Goal: Leave review/rating: Leave review/rating

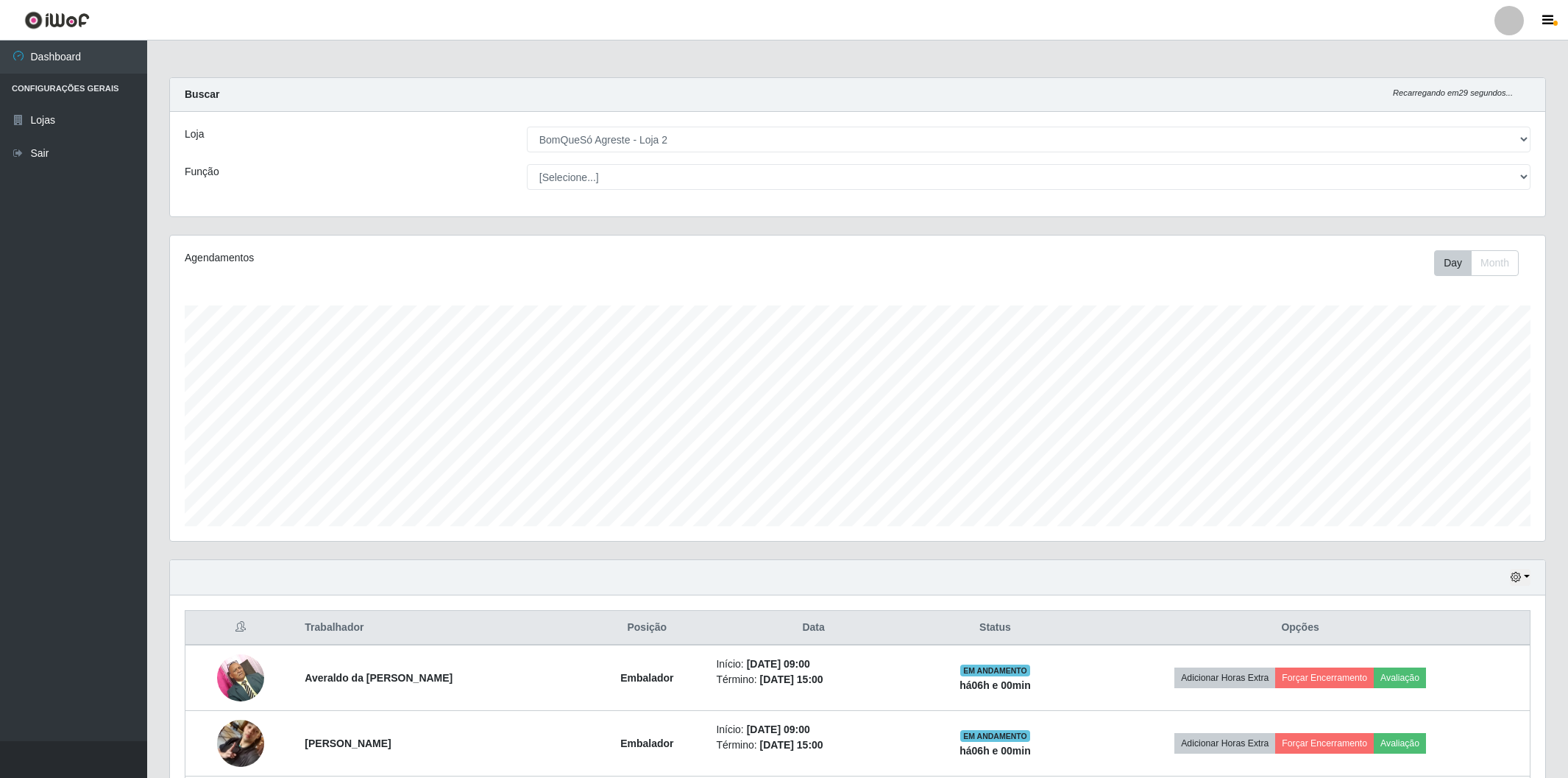
select select "214"
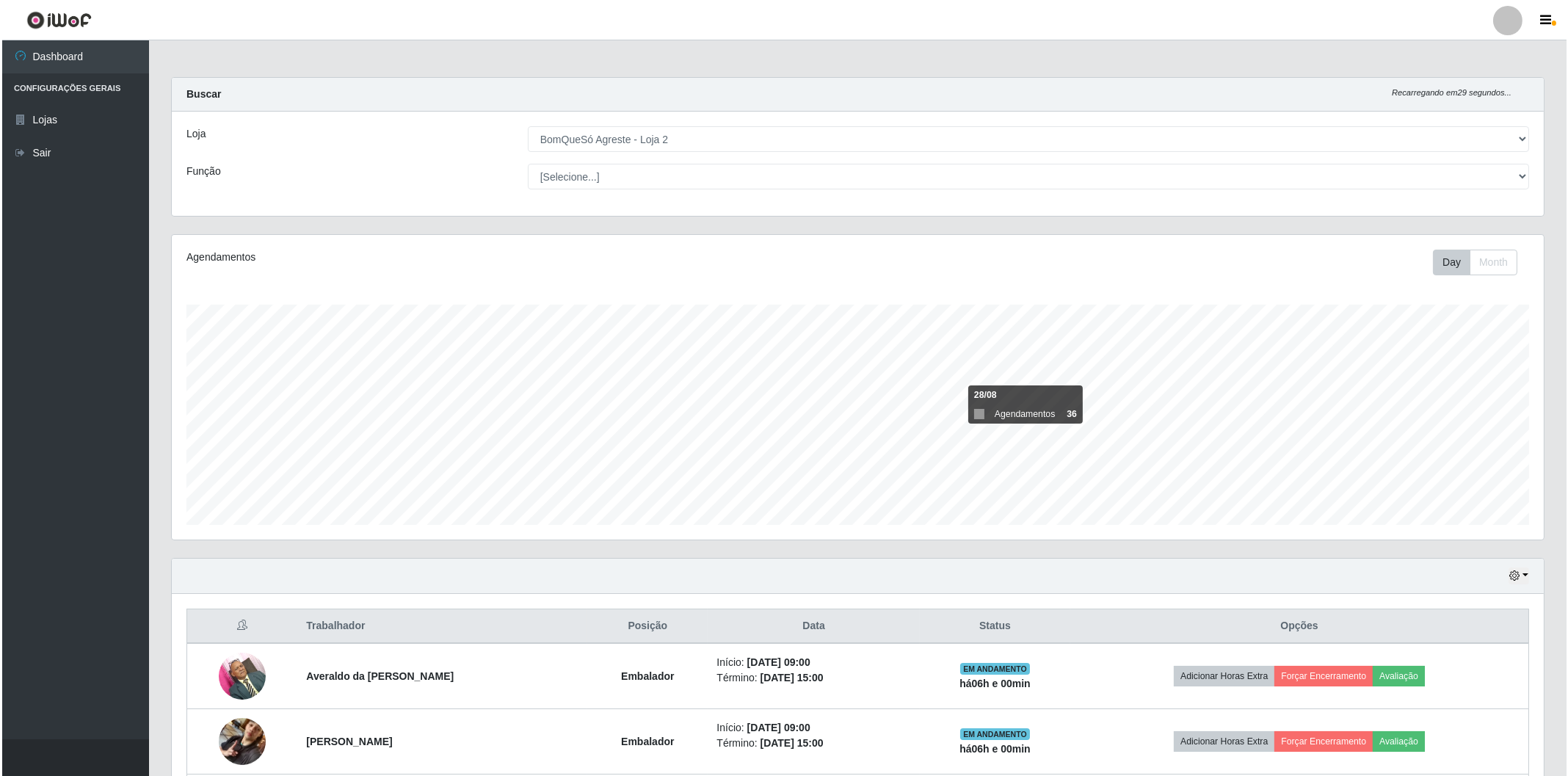
scroll to position [264, 0]
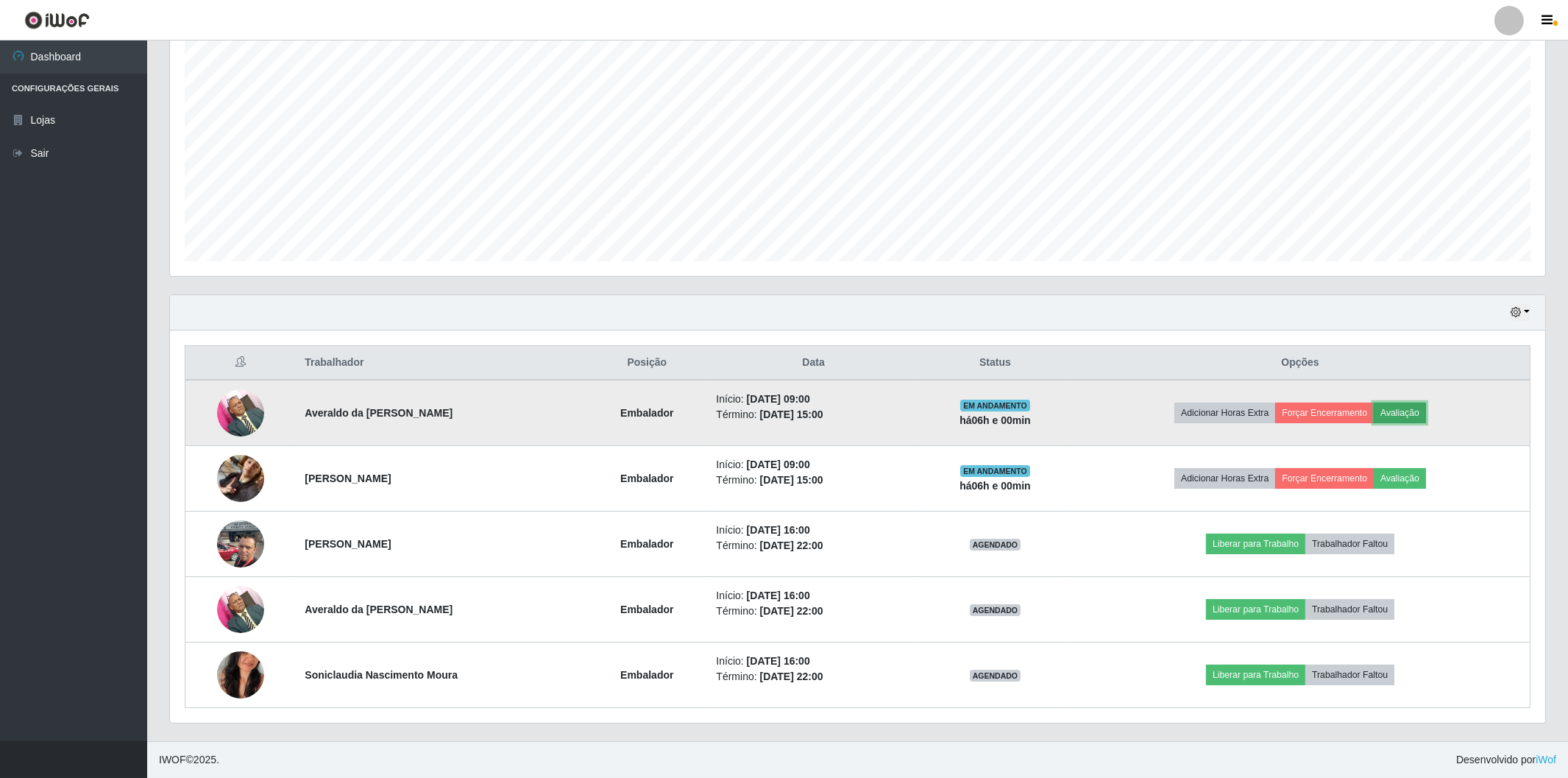
click at [1406, 420] on button "Avaliação" at bounding box center [1400, 413] width 52 height 21
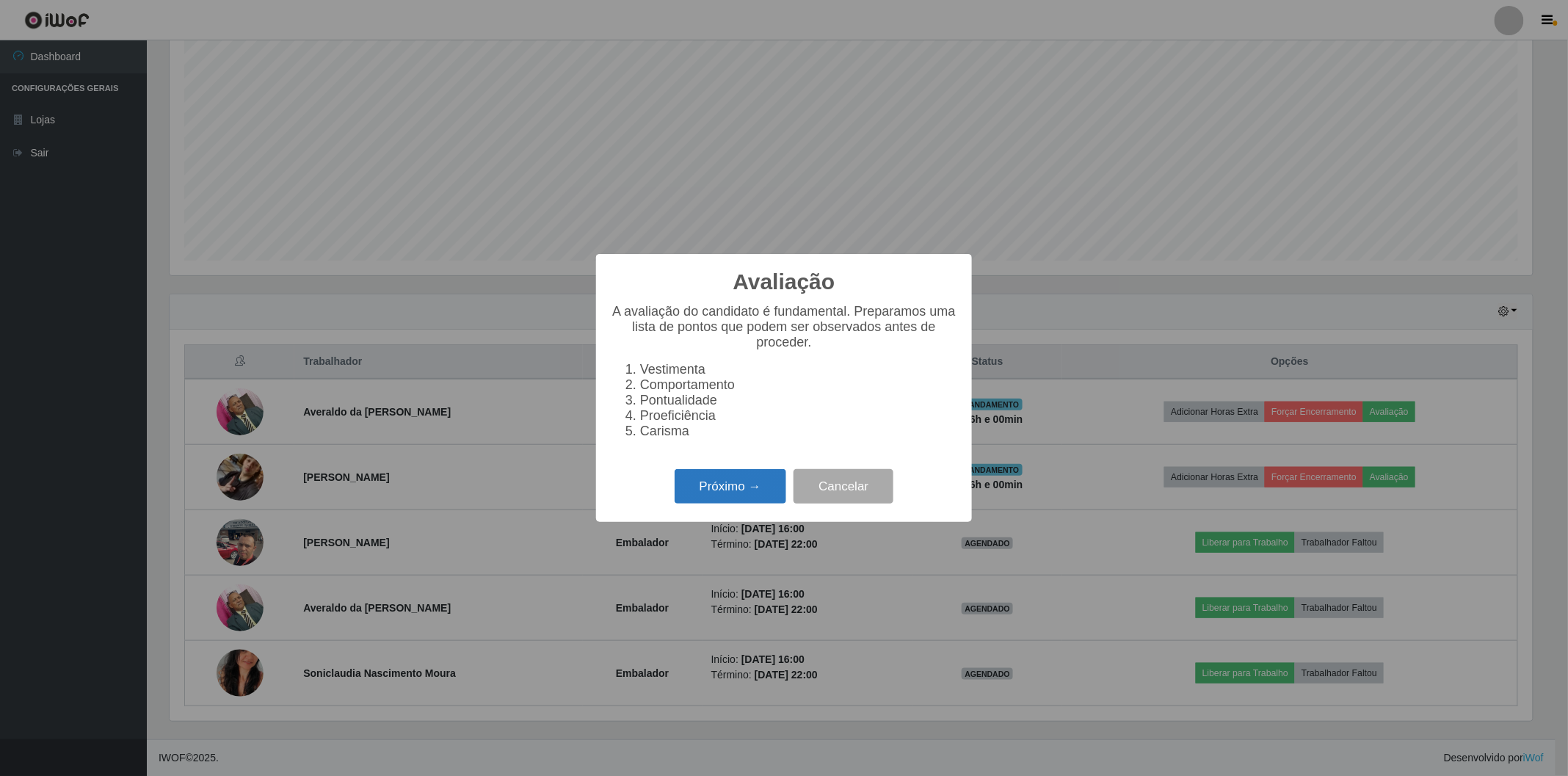
click at [770, 481] on button "Próximo →" at bounding box center [731, 487] width 112 height 35
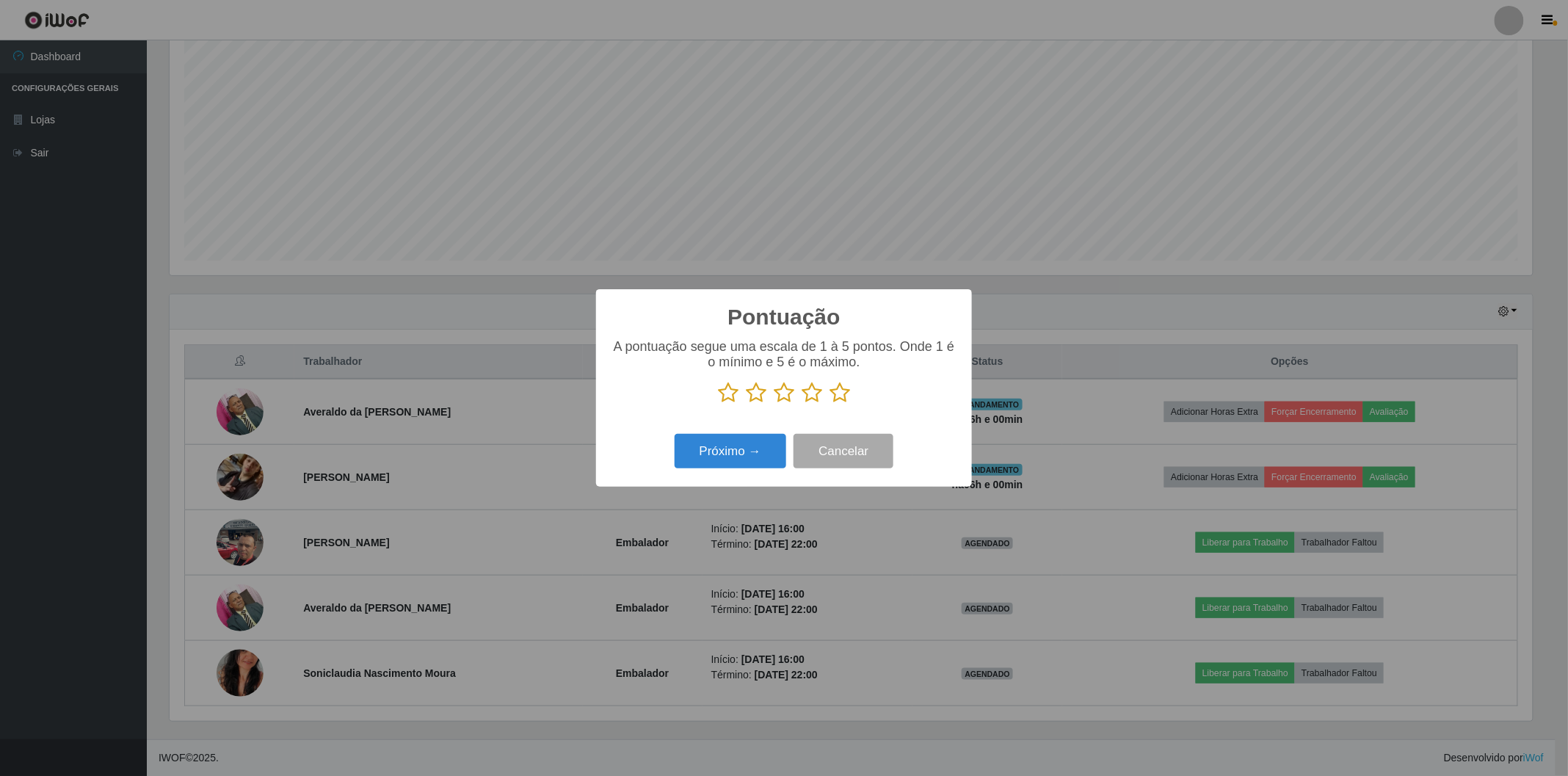
click at [840, 394] on icon at bounding box center [839, 393] width 21 height 22
click at [829, 404] on input "radio" at bounding box center [829, 404] width 0 height 0
click at [728, 448] on button "Próximo →" at bounding box center [731, 451] width 112 height 35
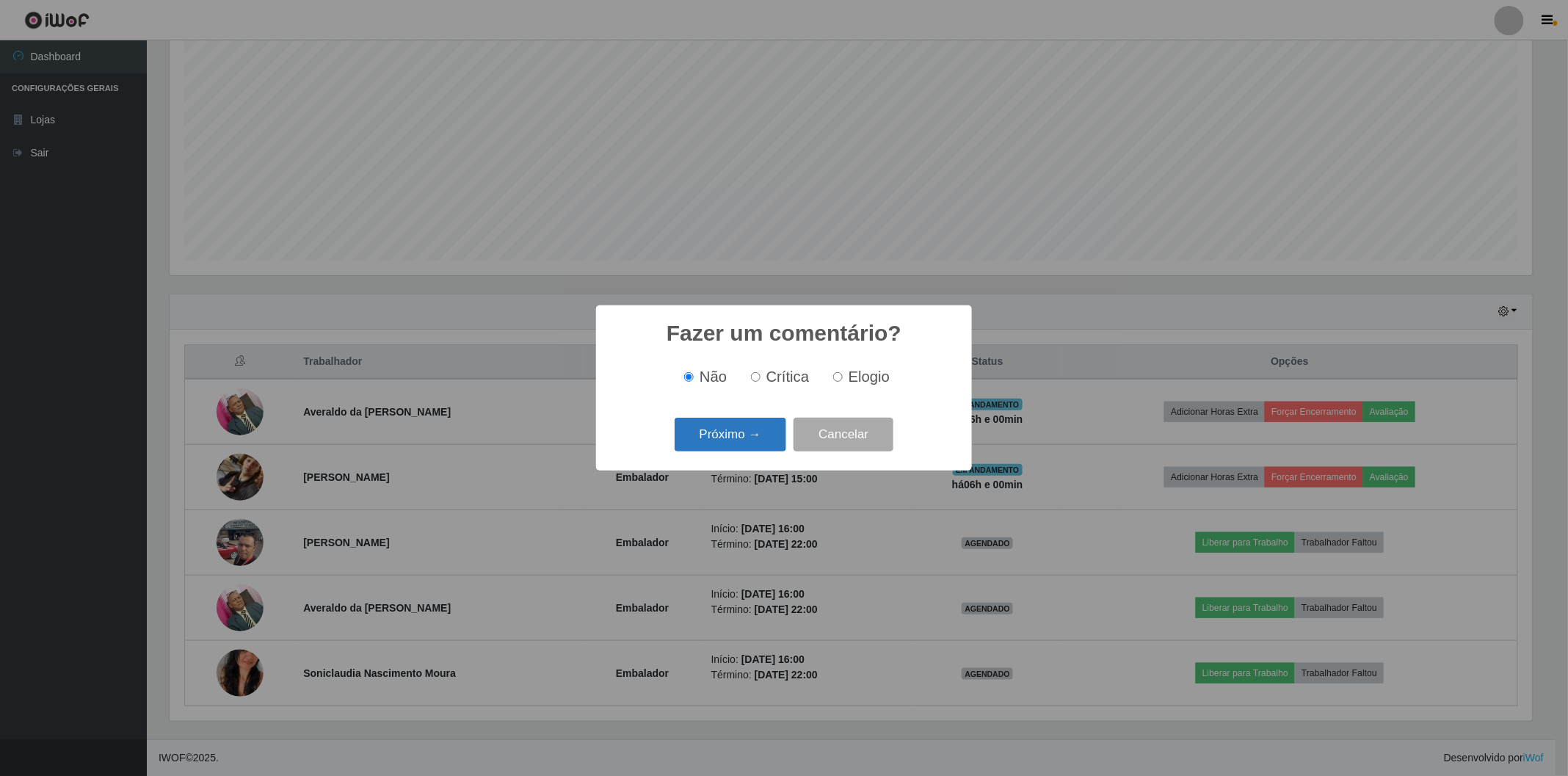
click at [750, 439] on button "Próximo →" at bounding box center [731, 435] width 112 height 35
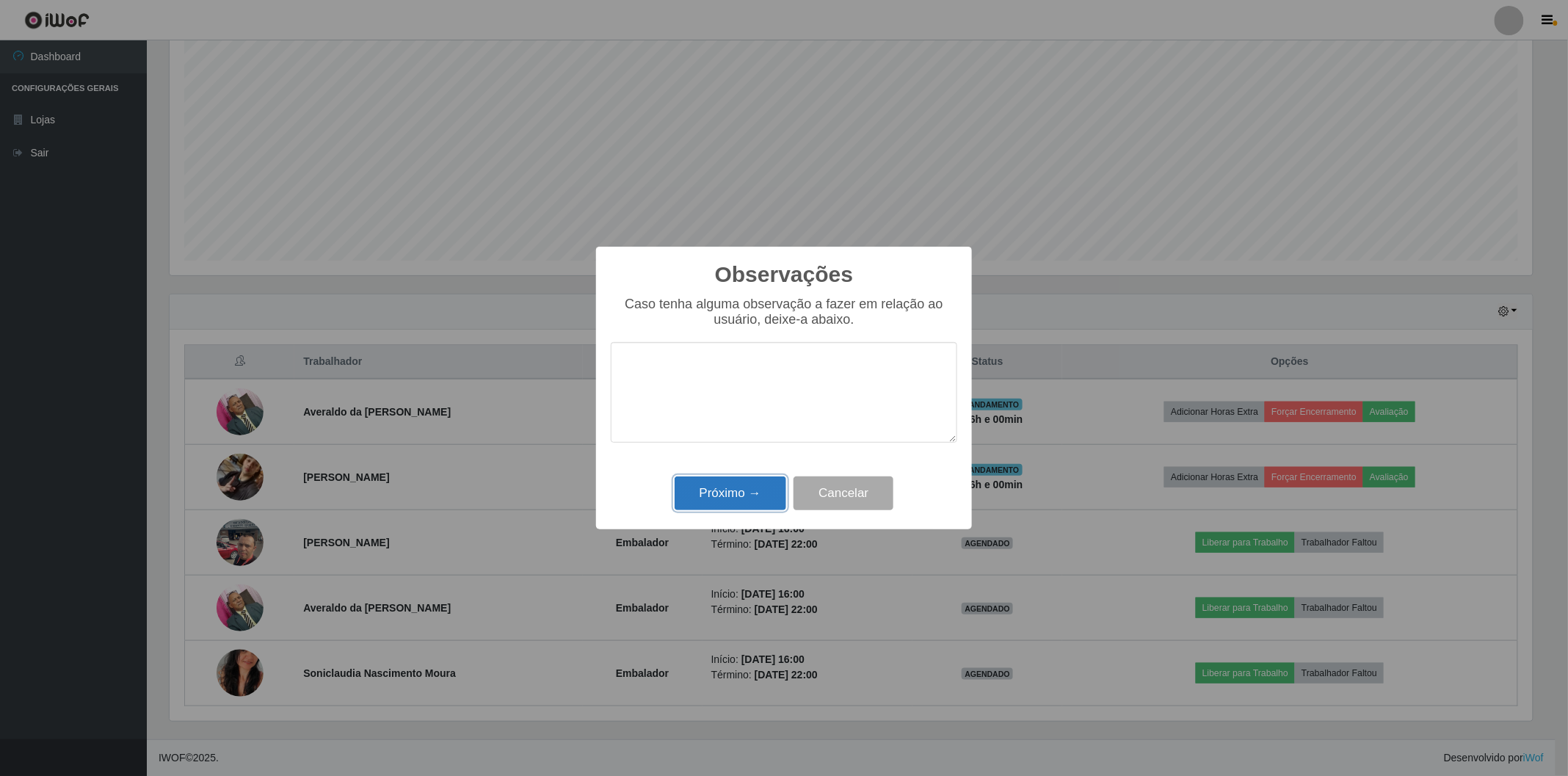
click at [702, 509] on button "Próximo →" at bounding box center [731, 494] width 112 height 35
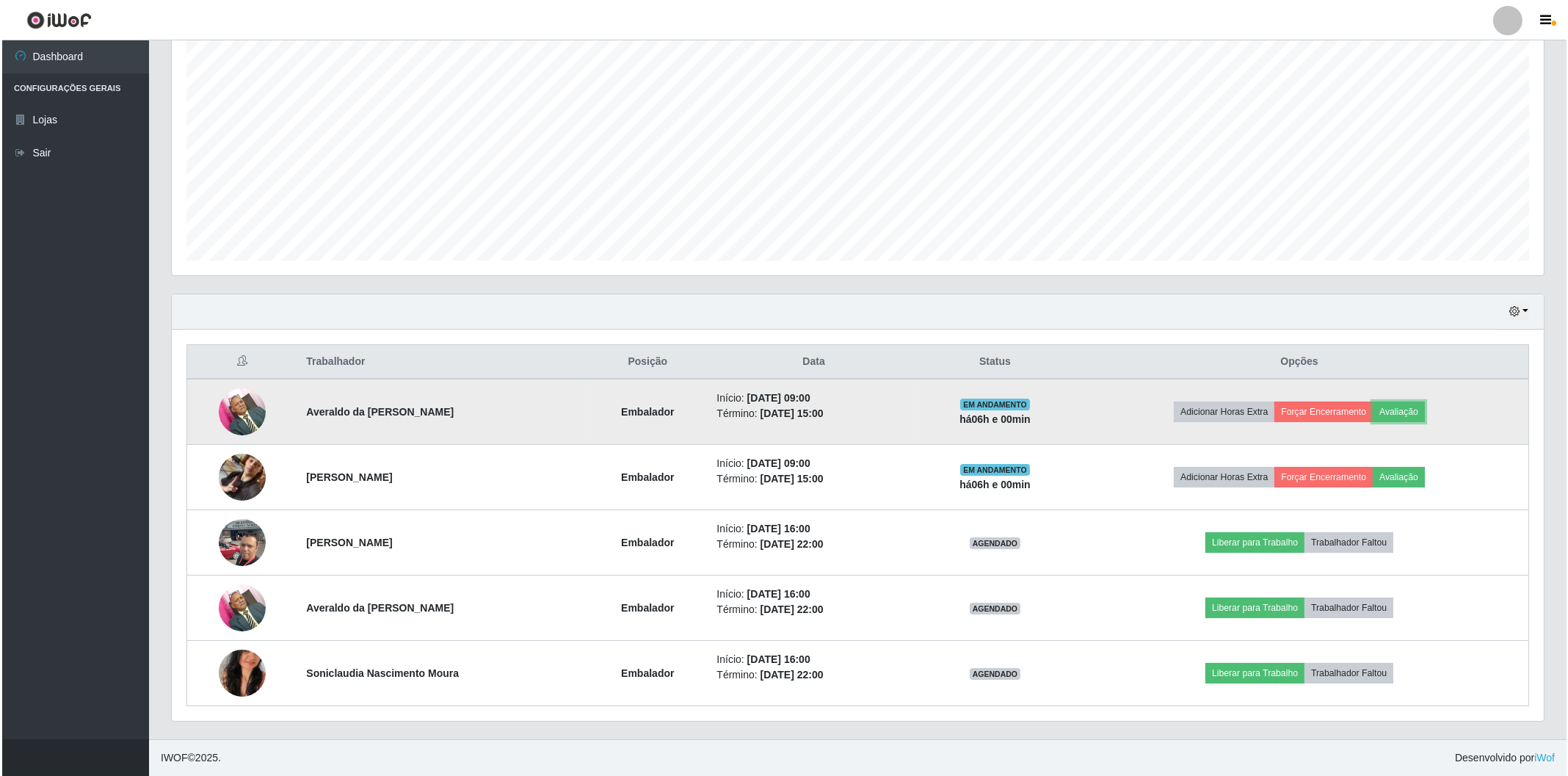
scroll to position [304, 1372]
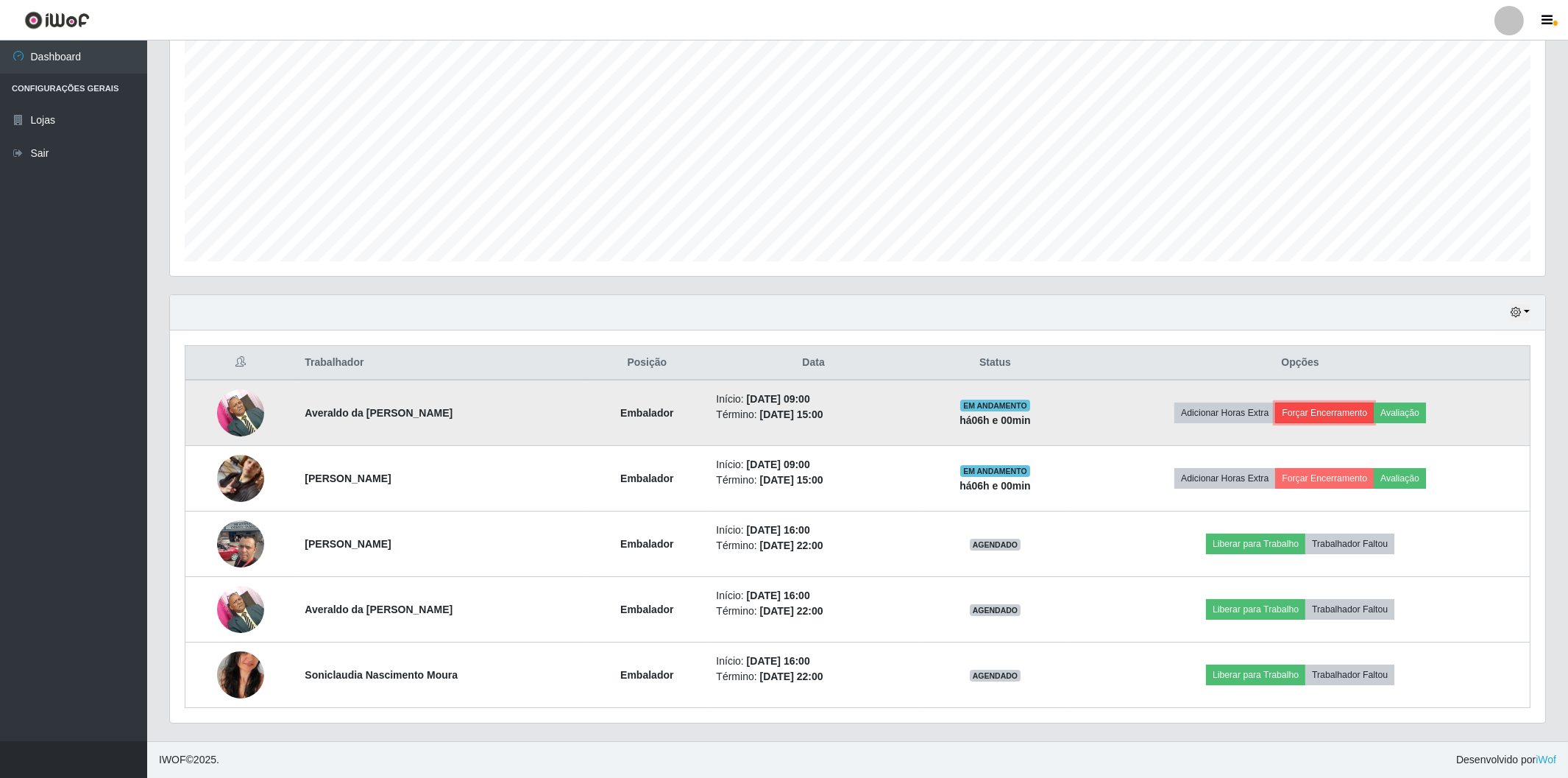
click at [1302, 413] on button "Forçar Encerramento" at bounding box center [1324, 413] width 99 height 21
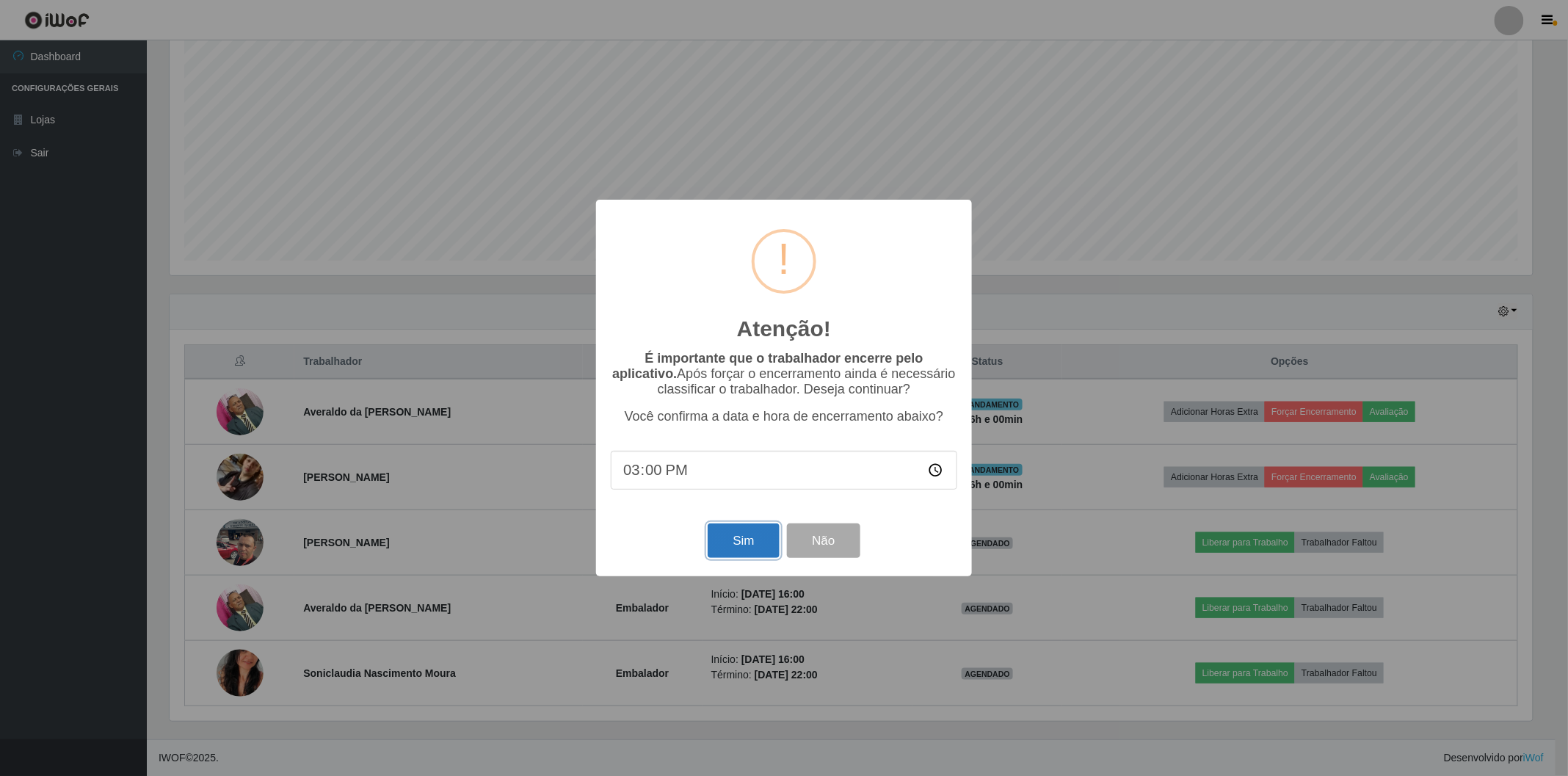
click at [757, 534] on button "Sim" at bounding box center [743, 541] width 71 height 35
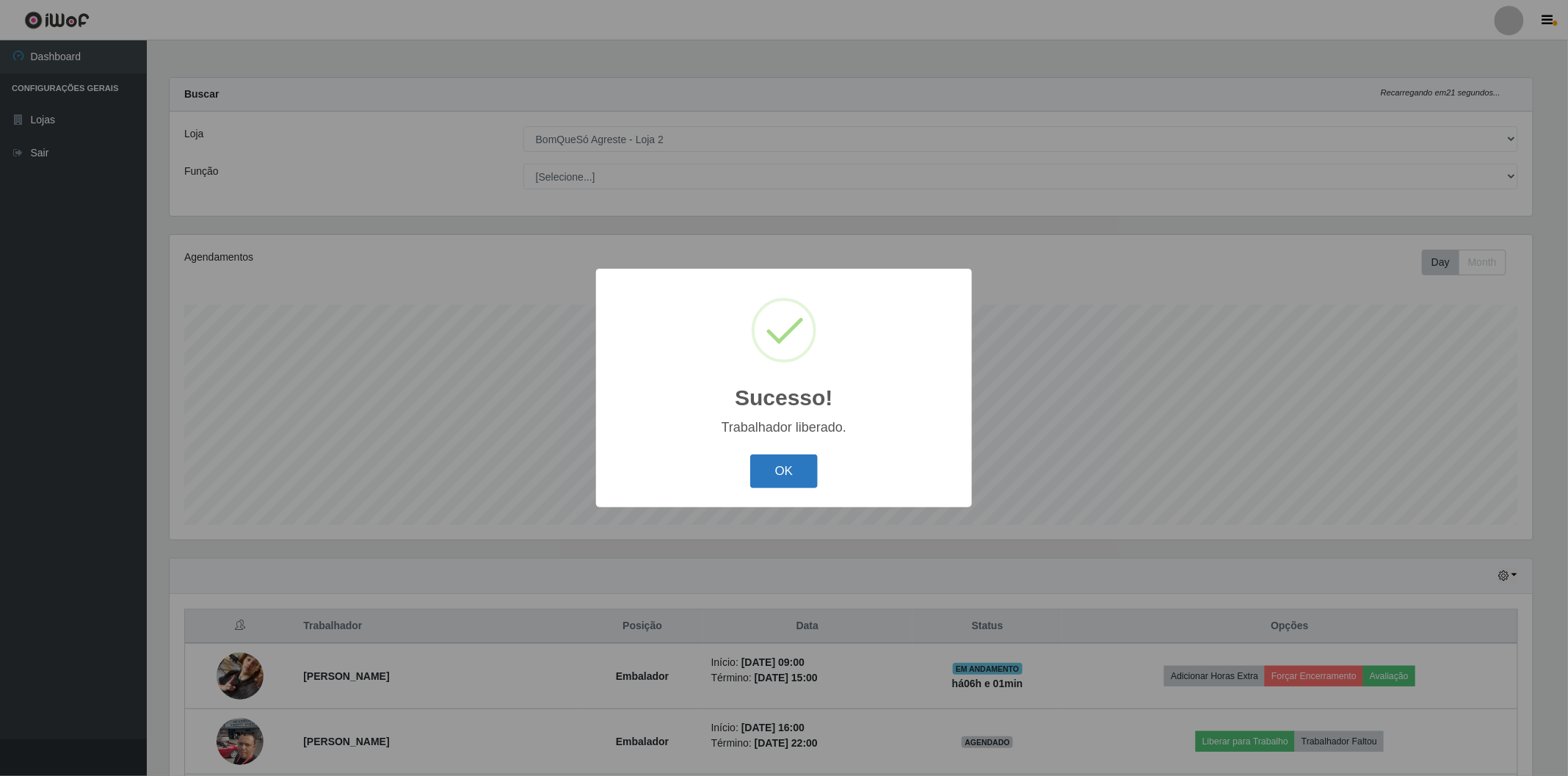
click at [776, 473] on button "OK" at bounding box center [784, 472] width 68 height 35
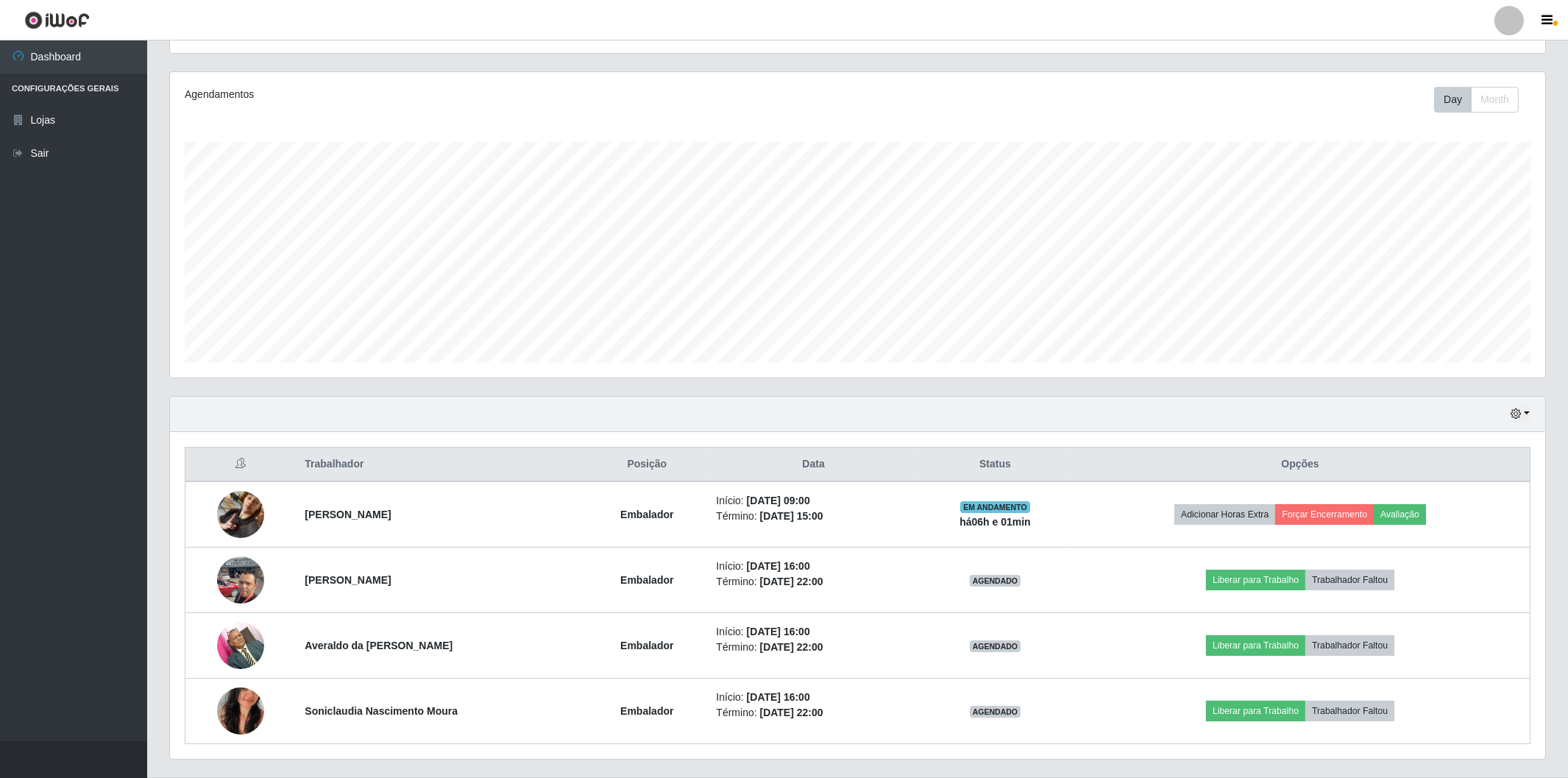
scroll to position [200, 0]
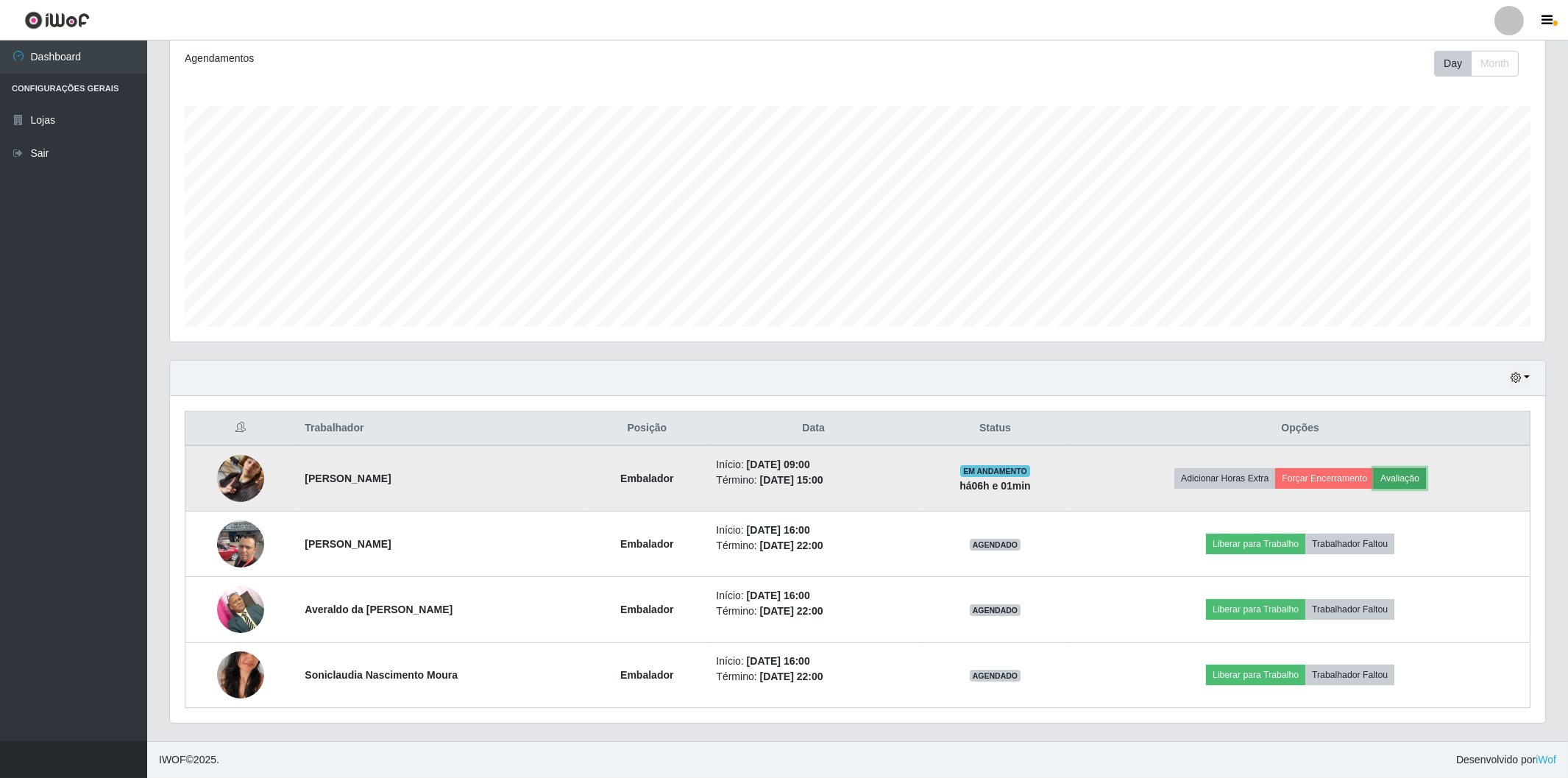
click at [1404, 475] on button "Avaliação" at bounding box center [1400, 478] width 52 height 21
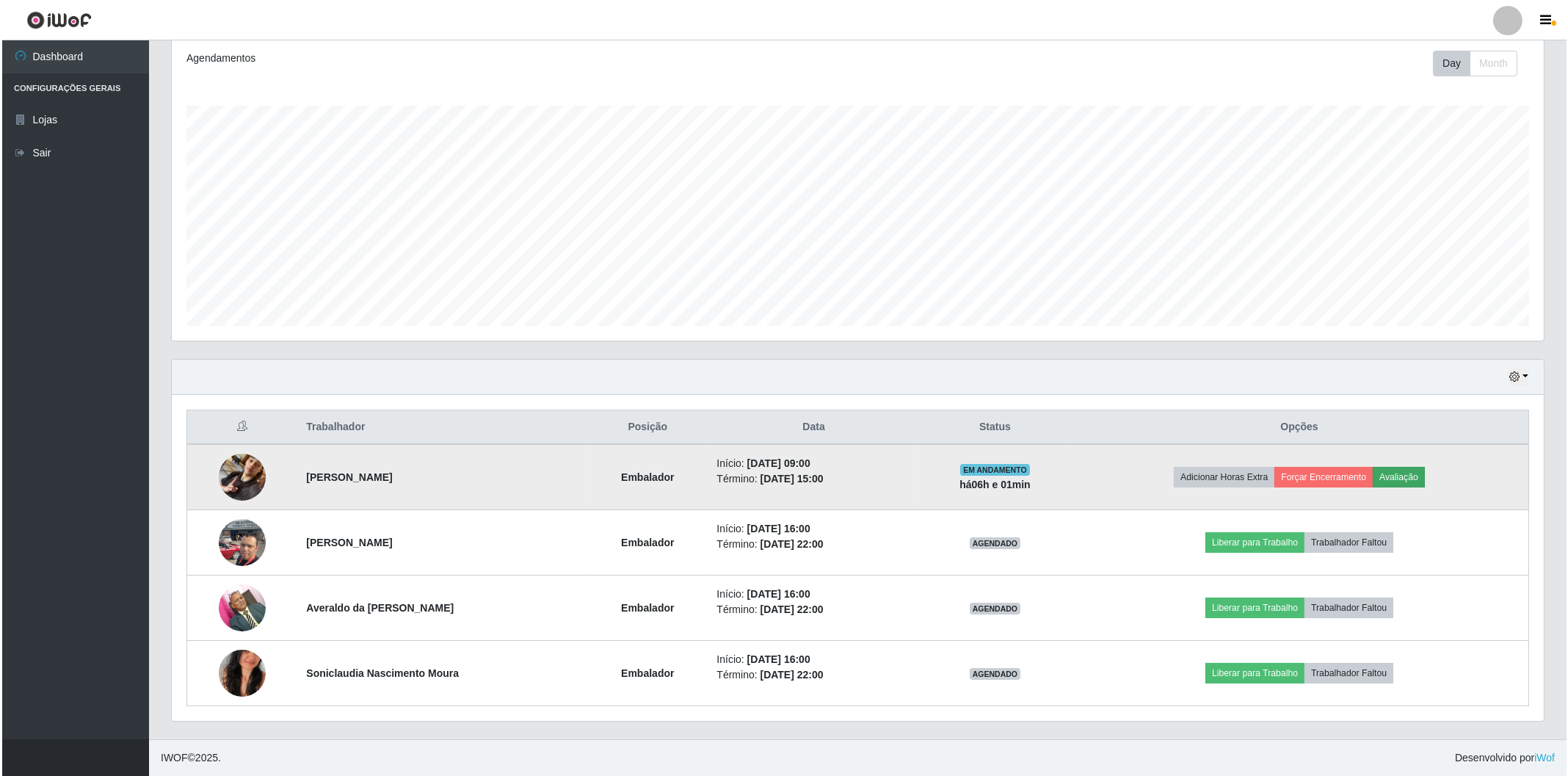
scroll to position [304, 1363]
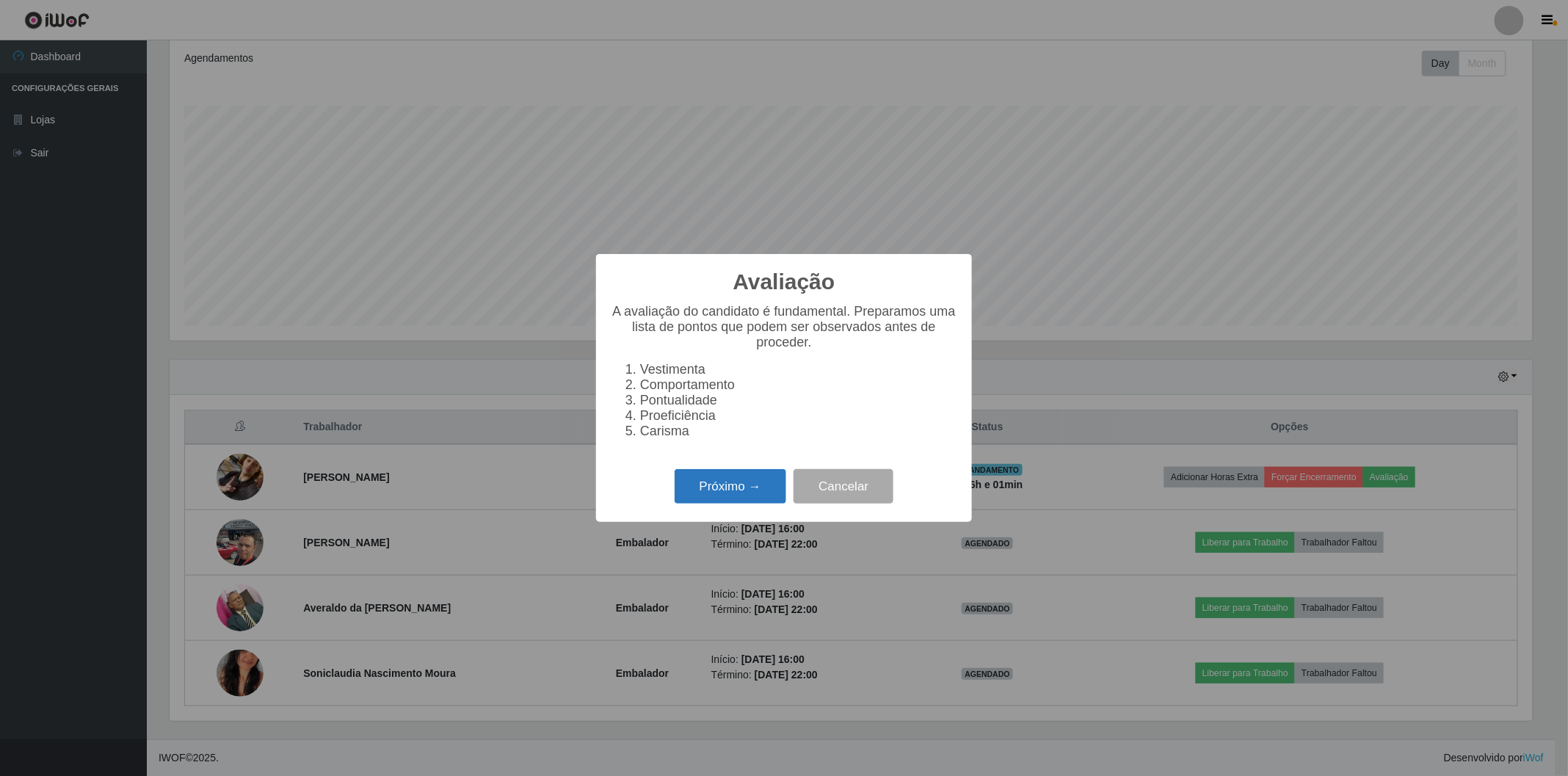
click at [725, 491] on button "Próximo →" at bounding box center [731, 487] width 112 height 35
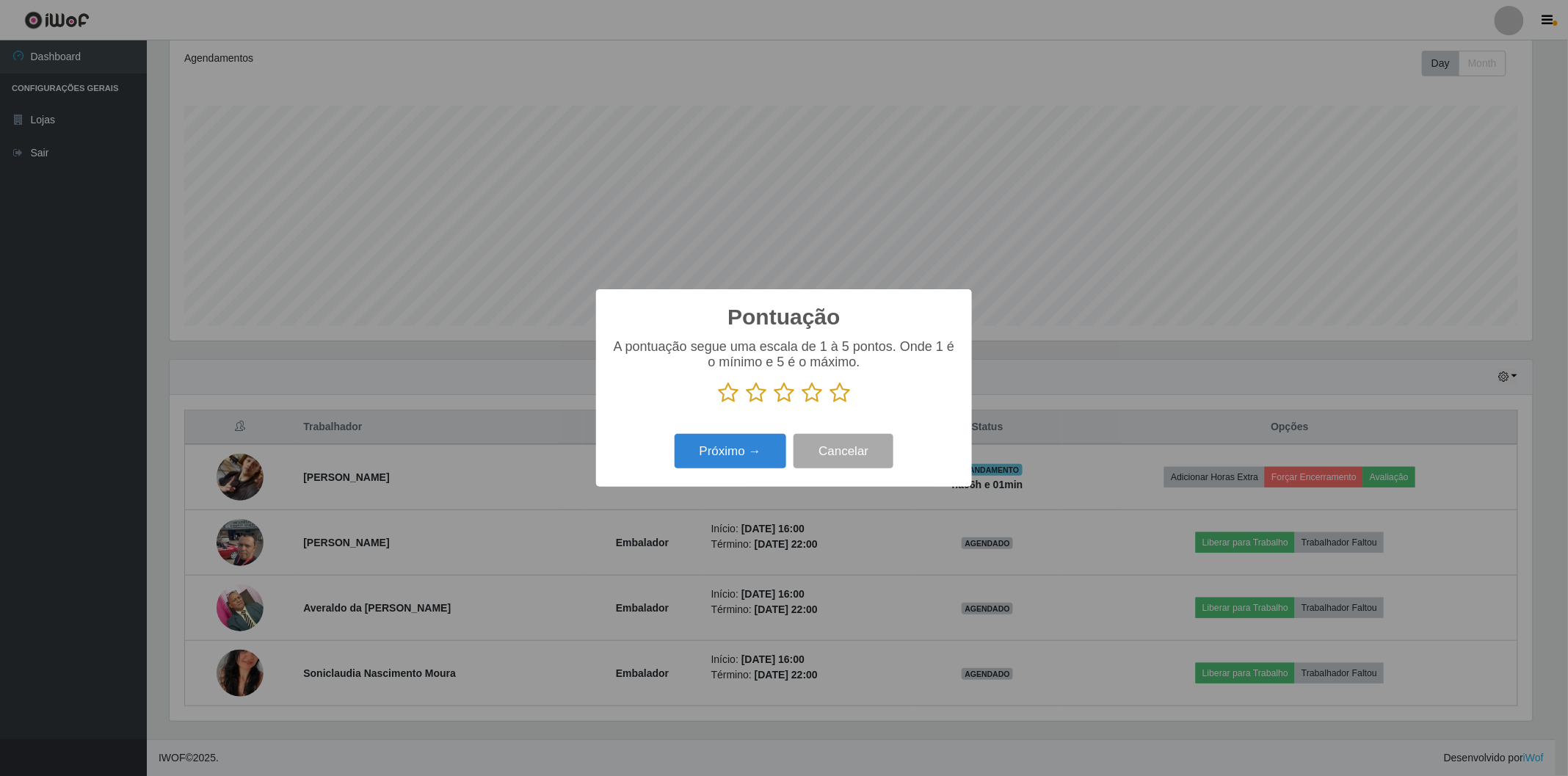
scroll to position [734219, 732714]
click at [839, 390] on icon at bounding box center [839, 393] width 21 height 22
click at [829, 404] on input "radio" at bounding box center [829, 404] width 0 height 0
click at [728, 461] on button "Próximo →" at bounding box center [731, 451] width 112 height 35
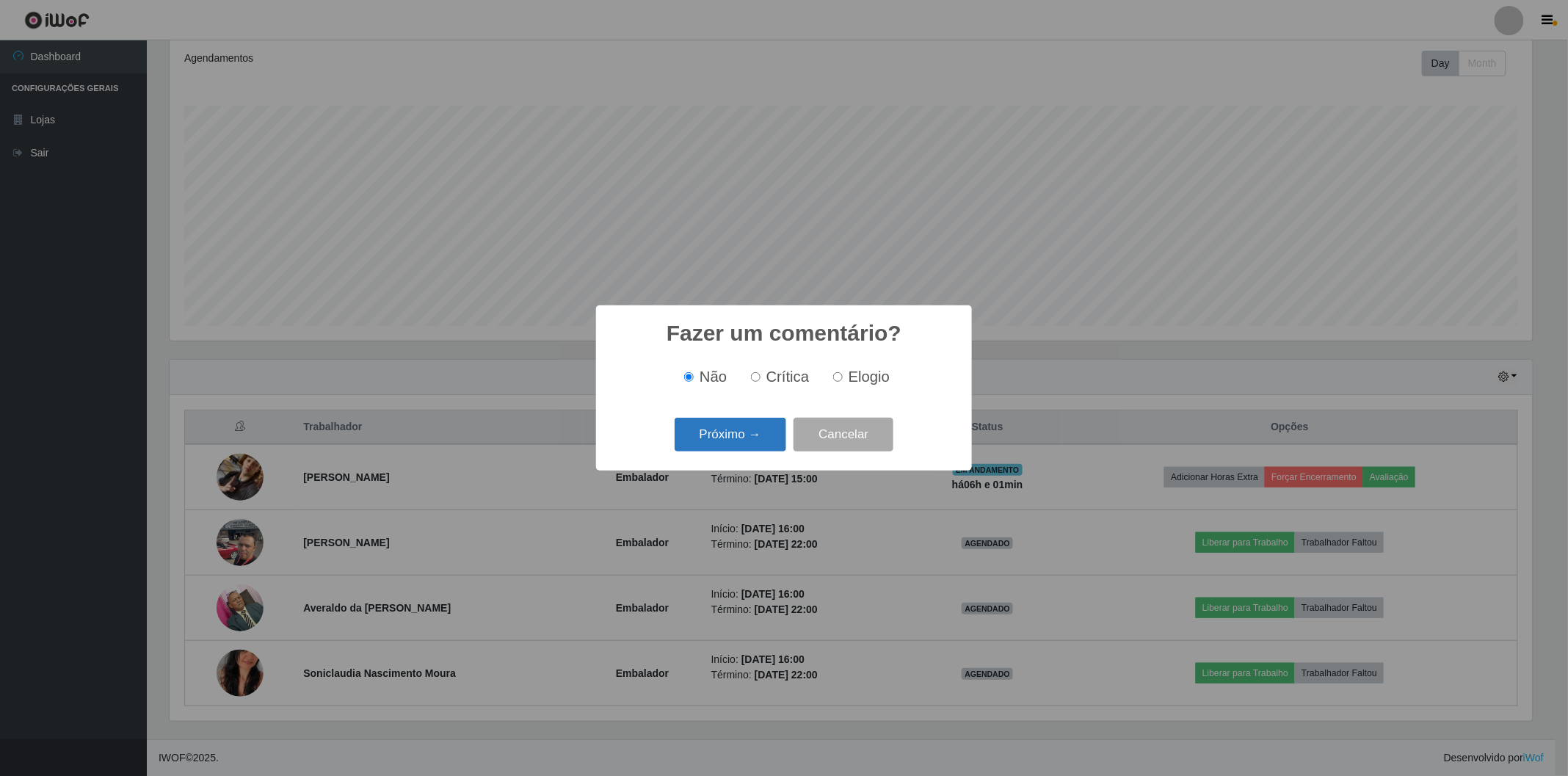
click at [750, 428] on button "Próximo →" at bounding box center [731, 435] width 112 height 35
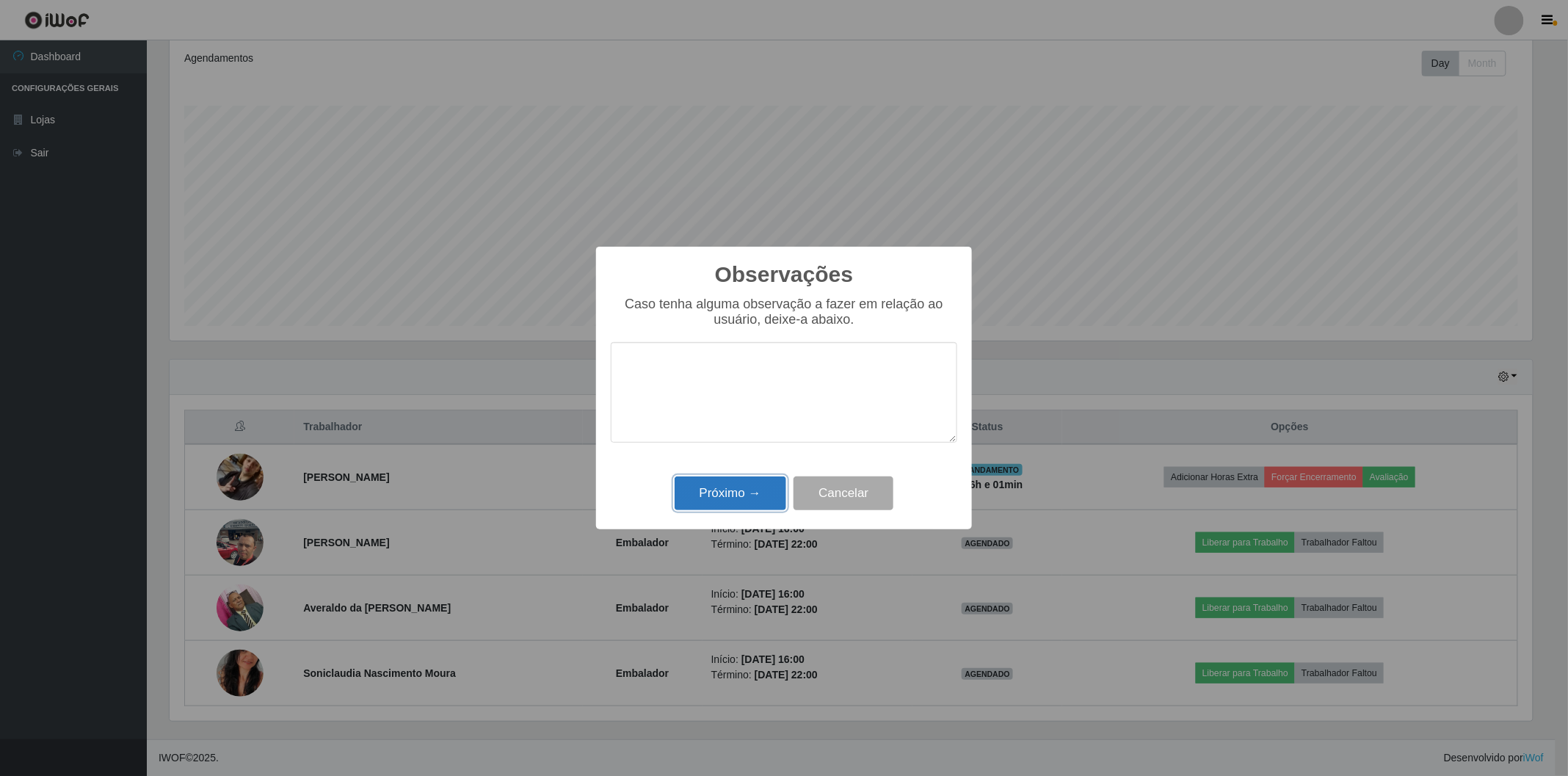
click at [744, 494] on button "Próximo →" at bounding box center [731, 494] width 112 height 35
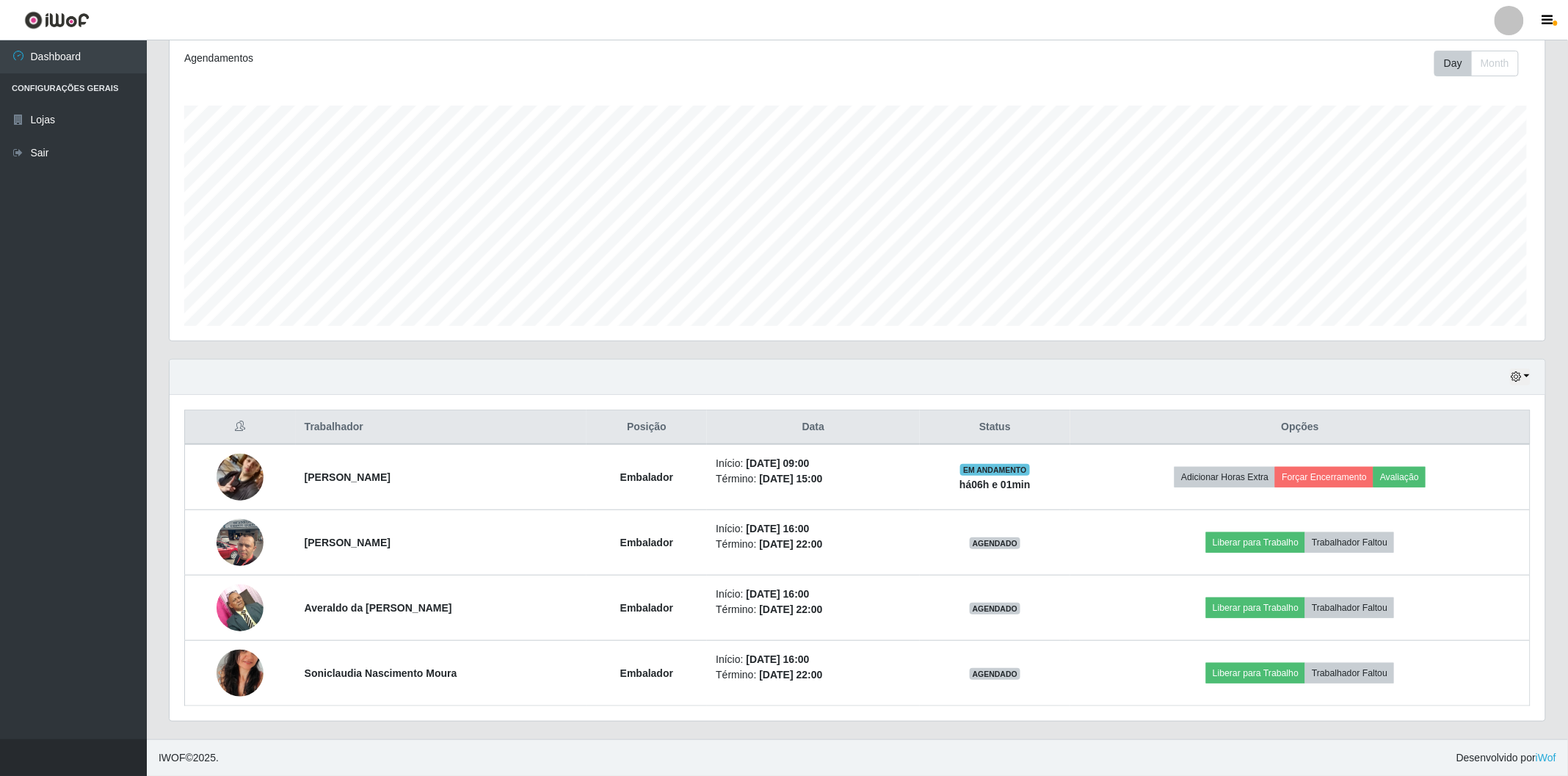
scroll to position [304, 1372]
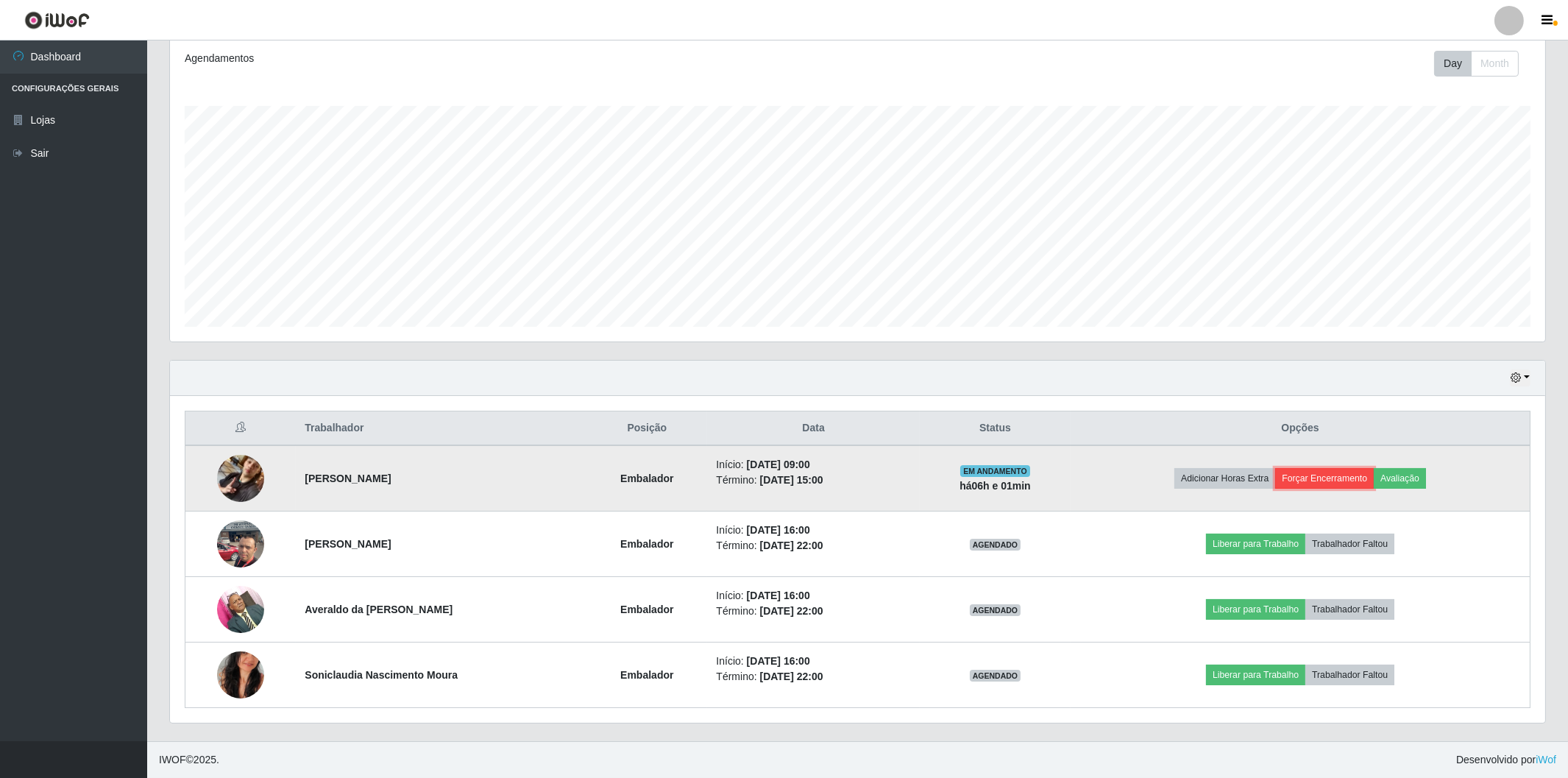
click at [1300, 474] on button "Forçar Encerramento" at bounding box center [1324, 478] width 99 height 21
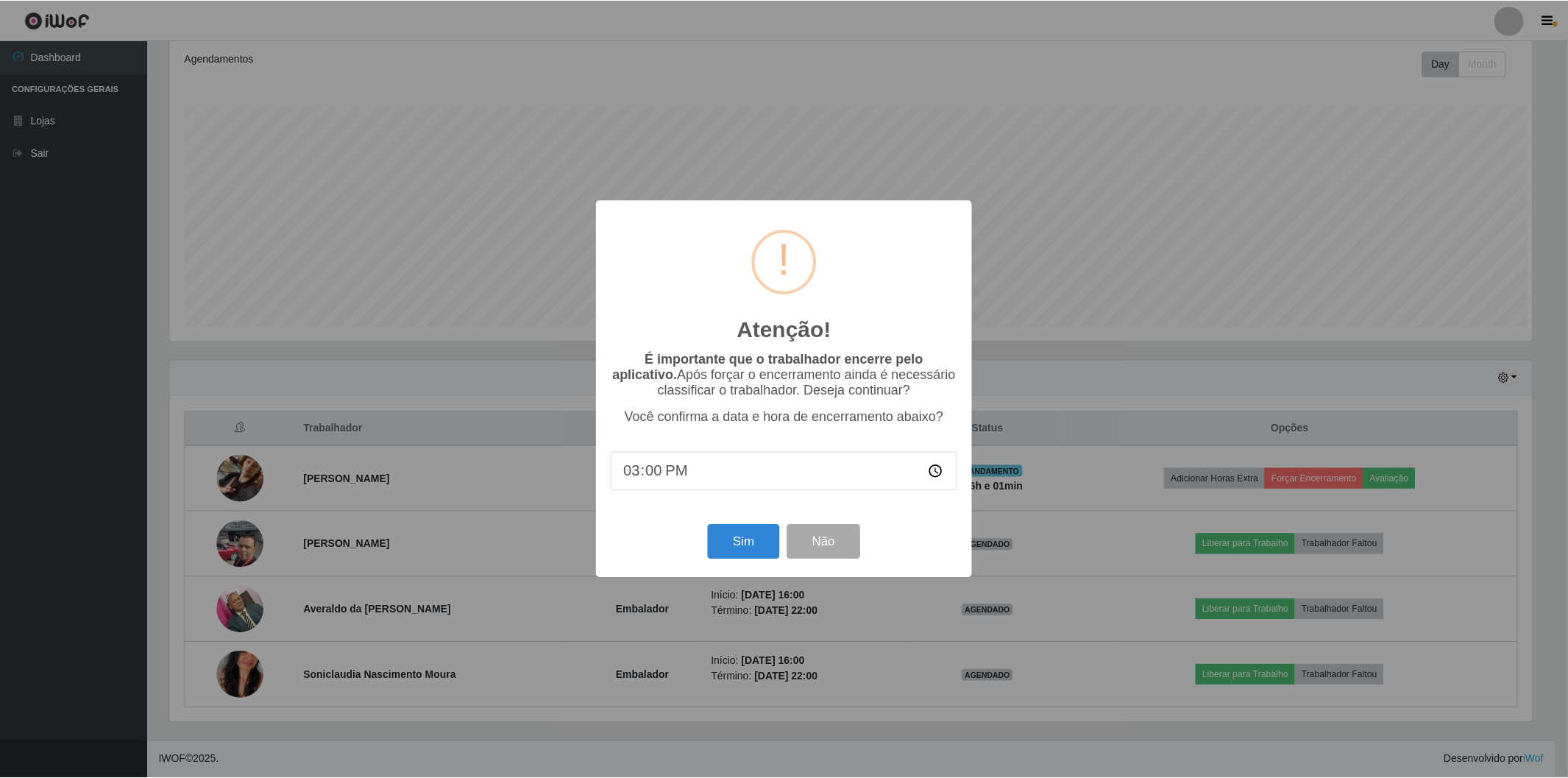
scroll to position [305, 1366]
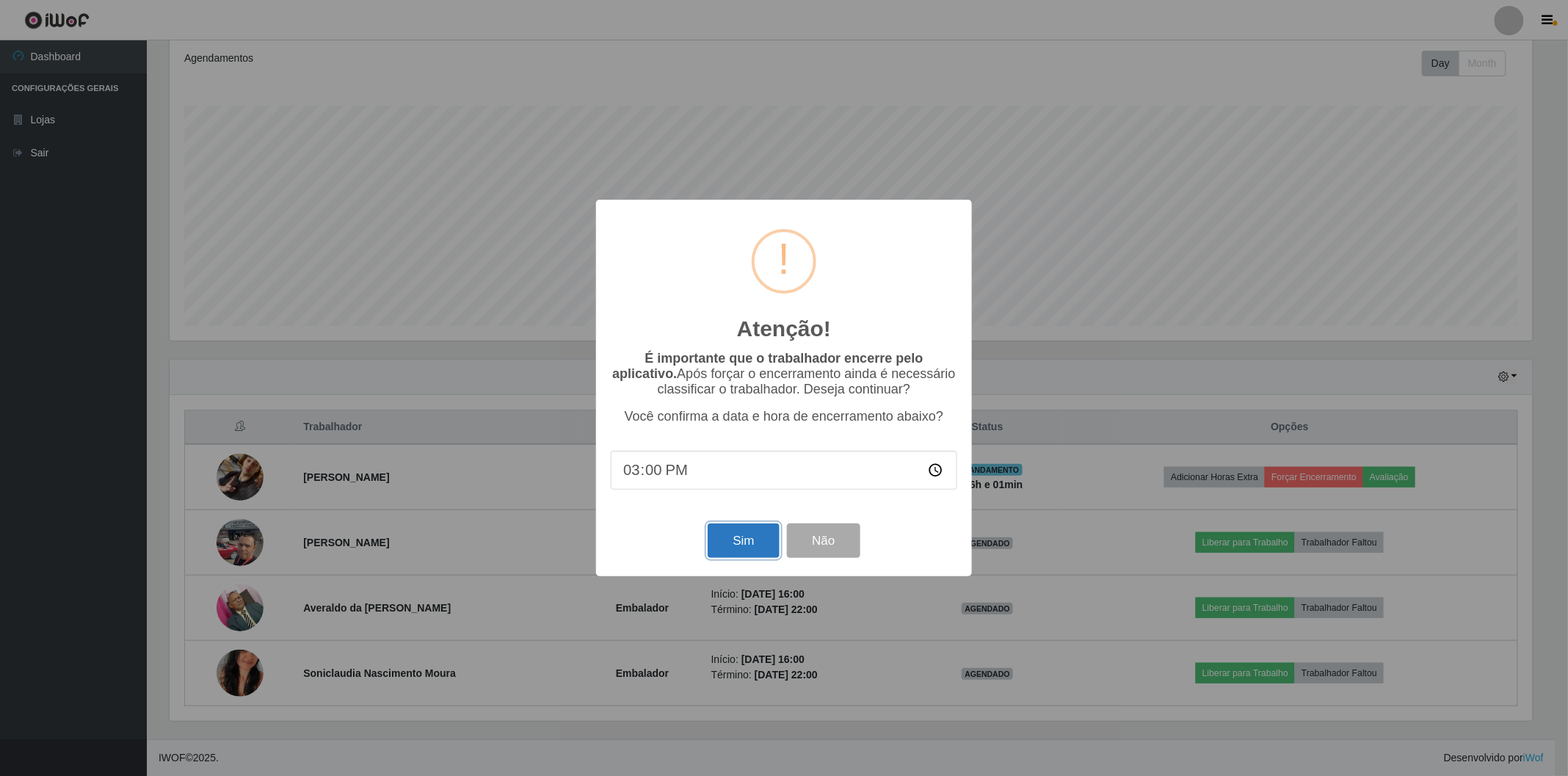
click at [747, 545] on button "Sim" at bounding box center [743, 541] width 71 height 35
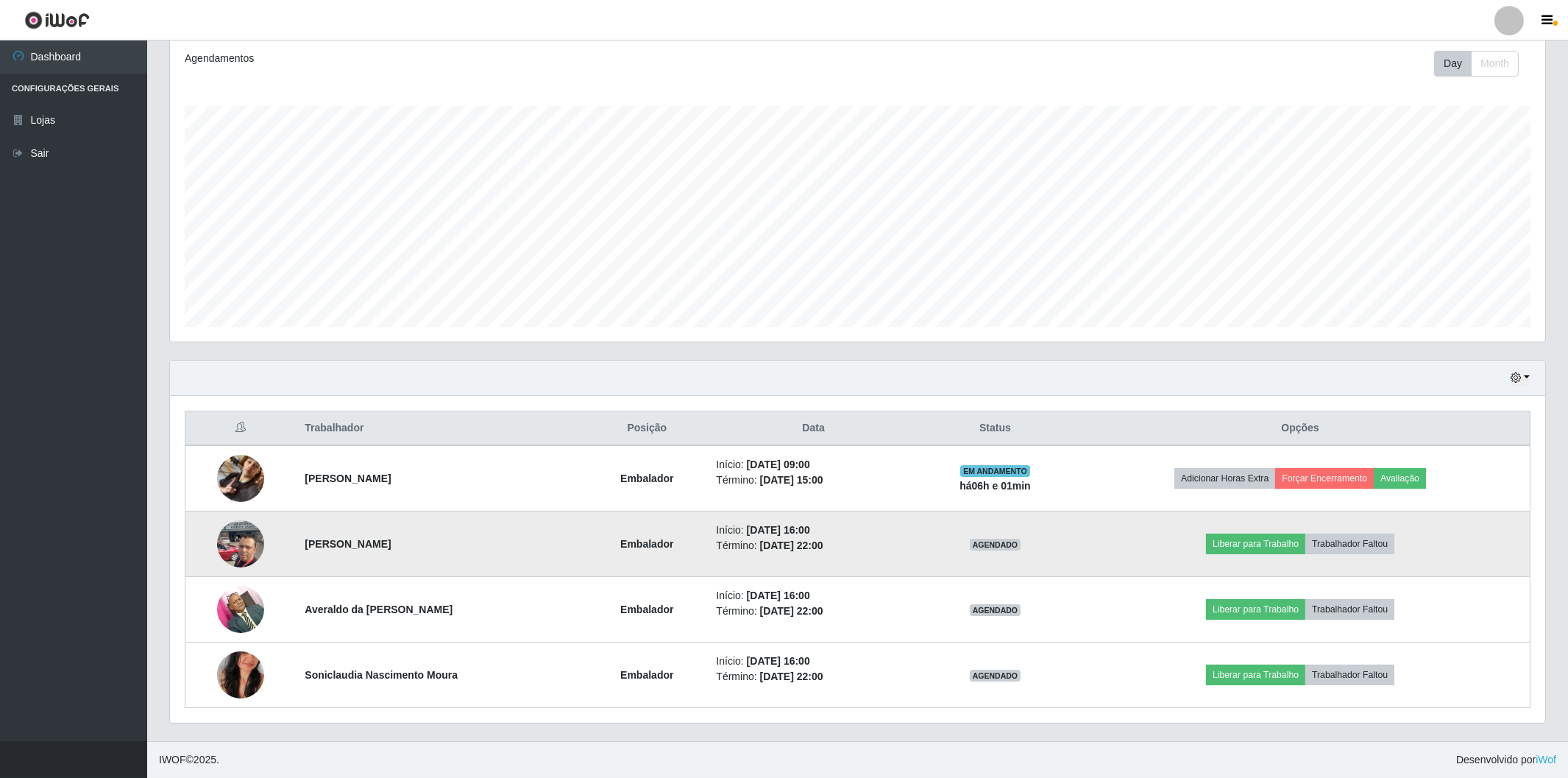
scroll to position [0, 0]
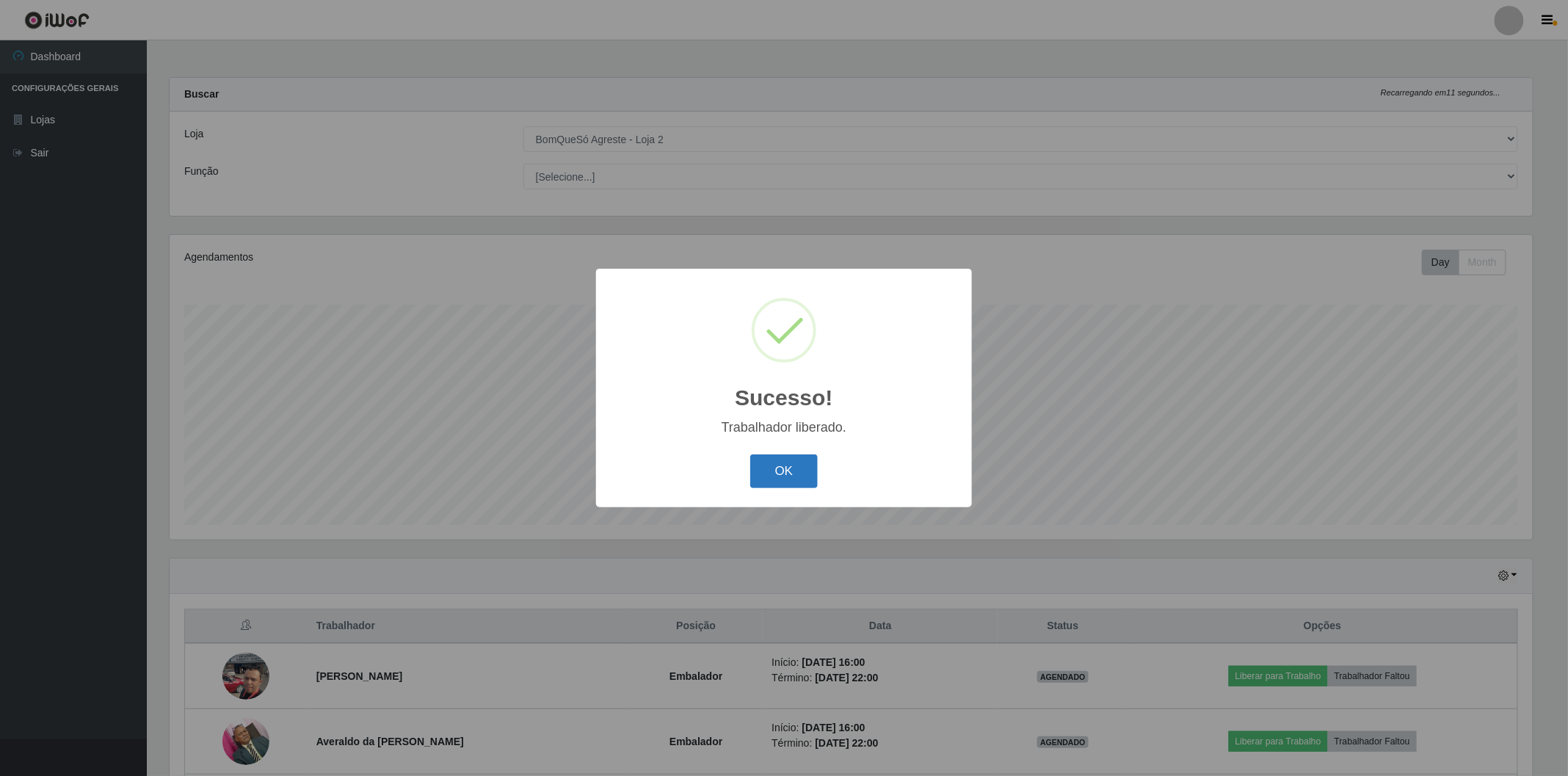
click at [789, 475] on button "OK" at bounding box center [784, 472] width 68 height 35
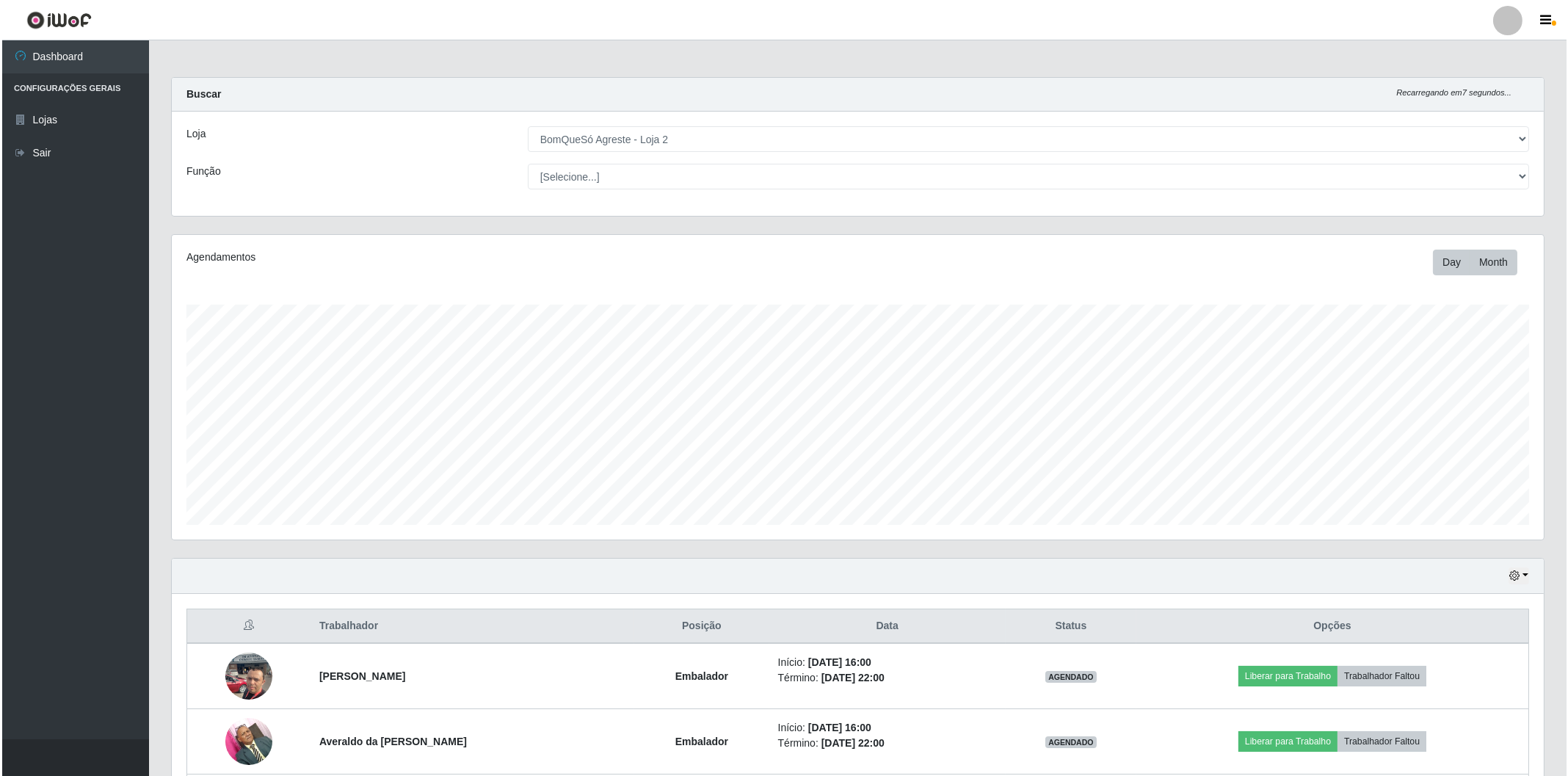
scroll to position [134, 0]
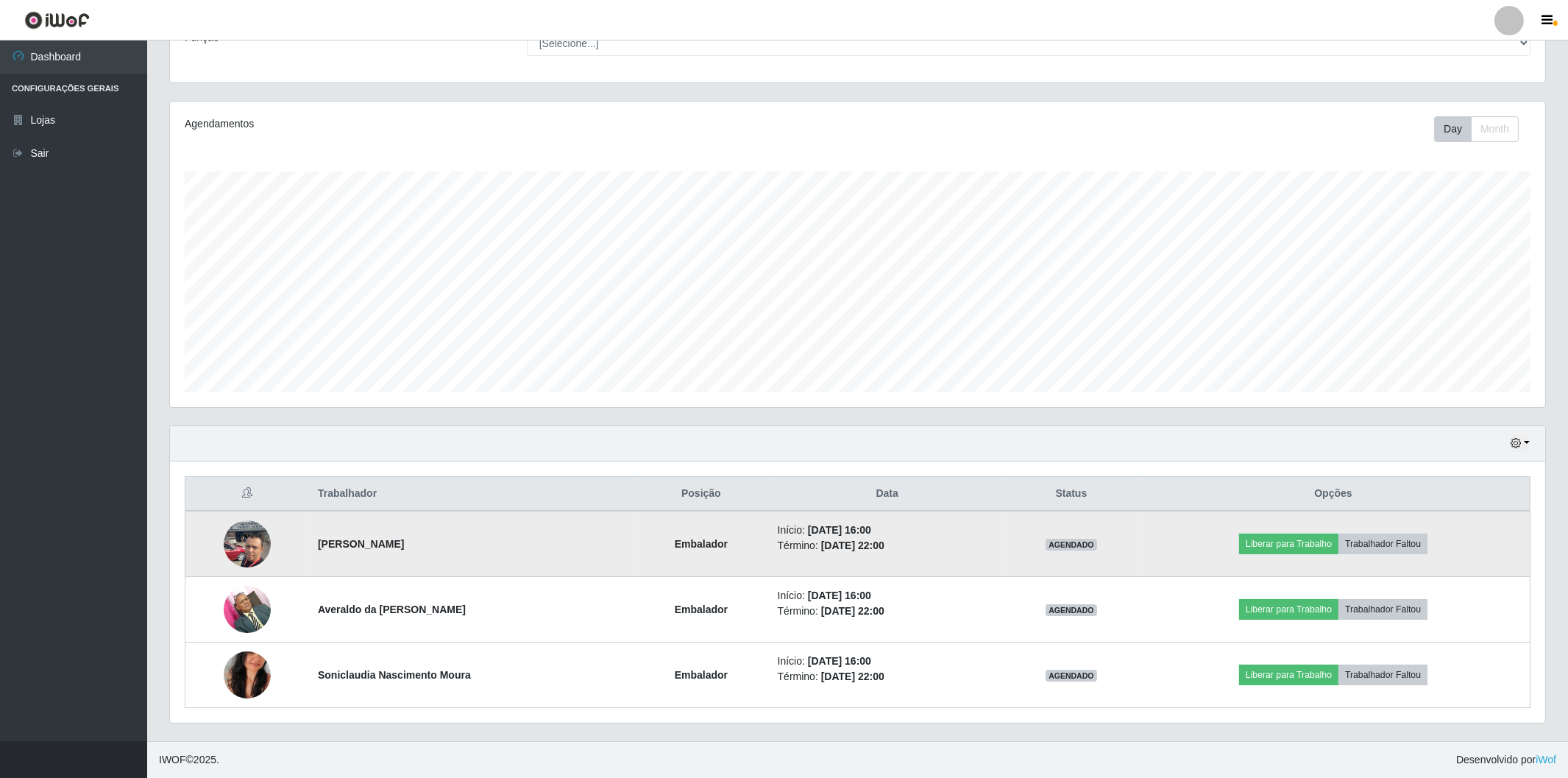
click at [231, 538] on img at bounding box center [247, 544] width 47 height 63
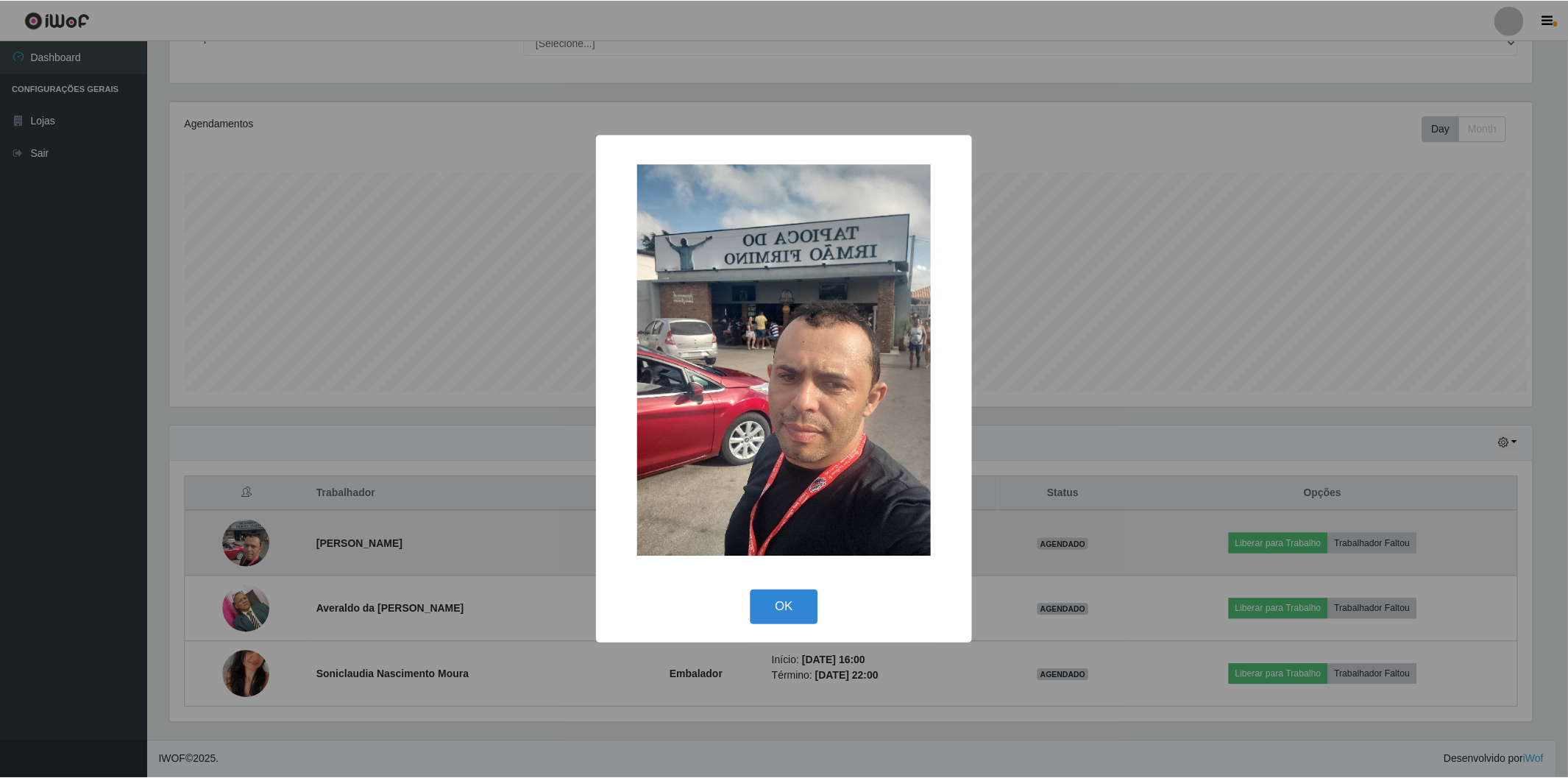
scroll to position [305, 1366]
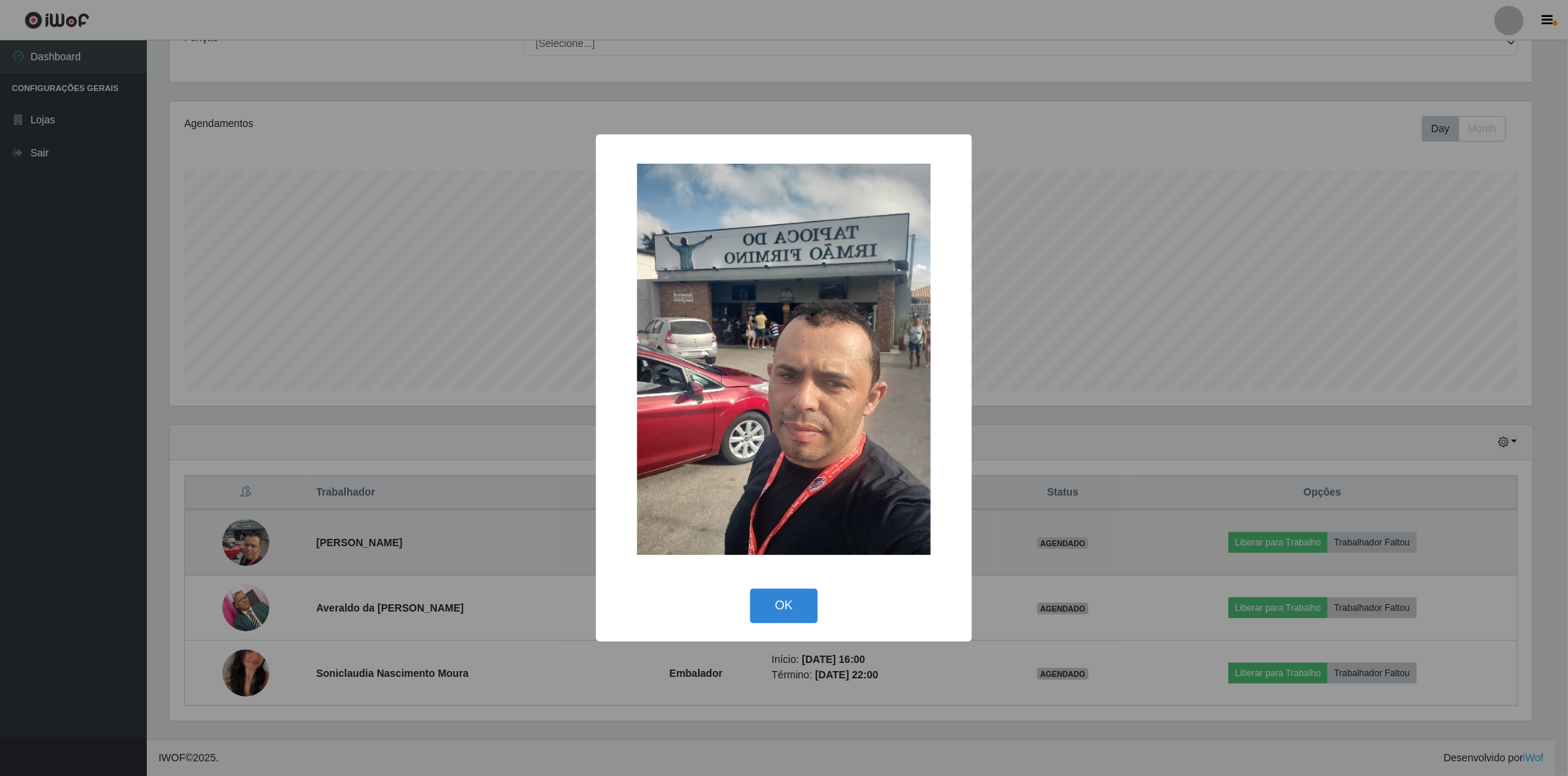
click at [230, 537] on div "× OK Cancel" at bounding box center [784, 388] width 1568 height 776
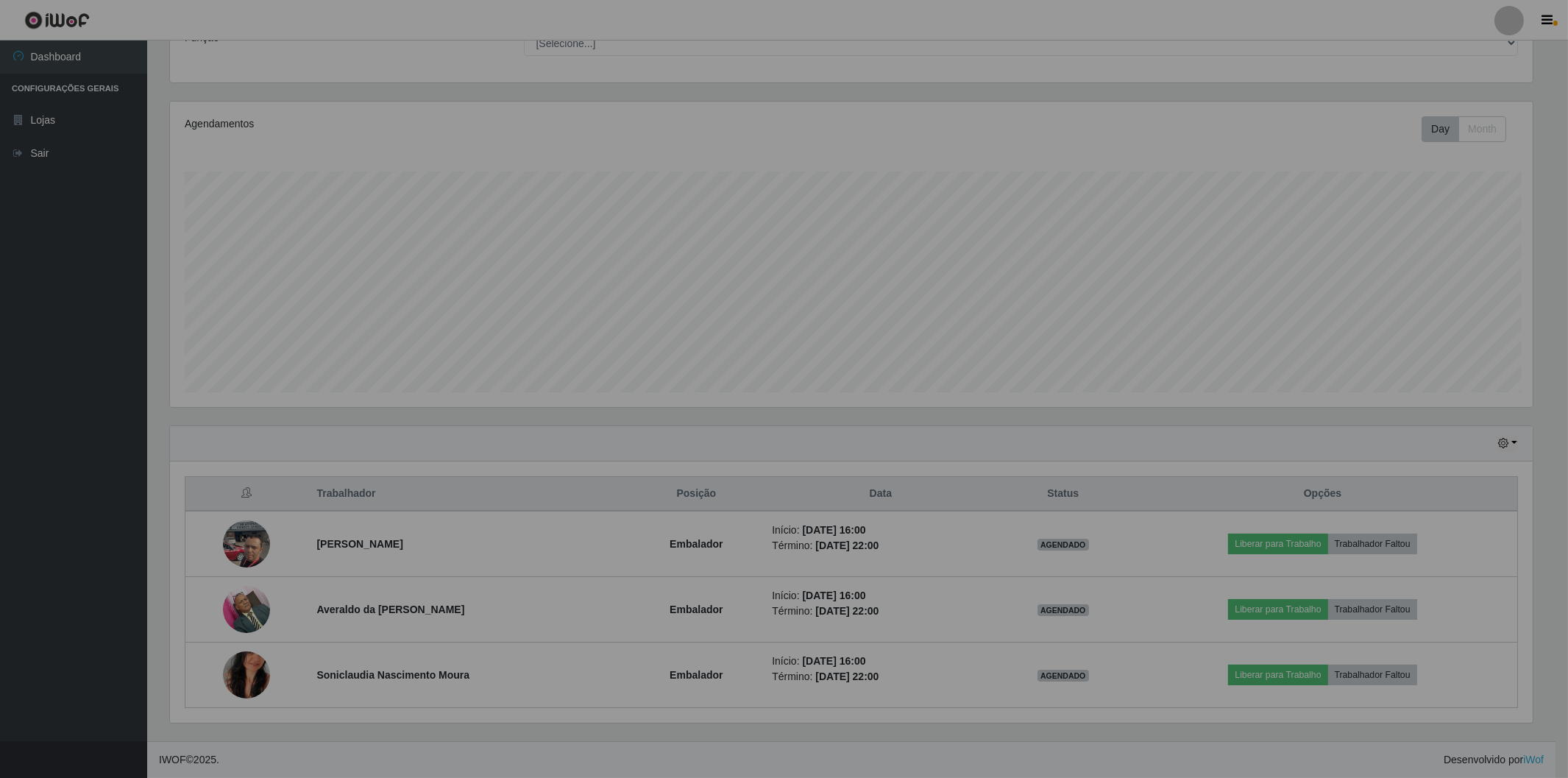
scroll to position [305, 1375]
